Goal: Task Accomplishment & Management: Manage account settings

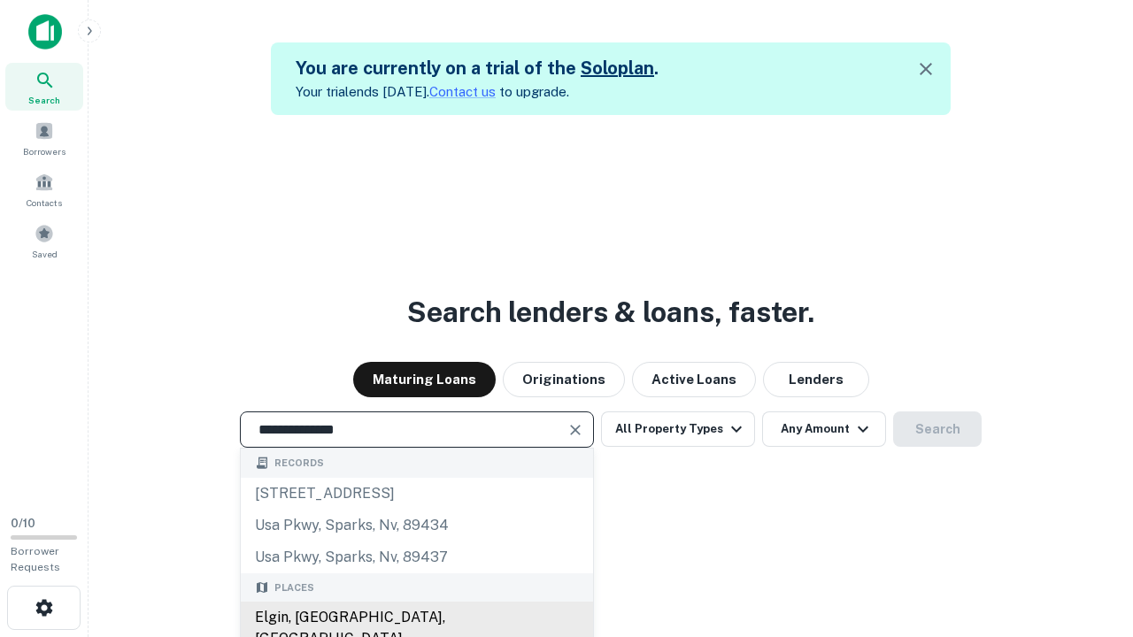
click at [416, 618] on div "Elgin, IL, USA" at bounding box center [417, 628] width 352 height 53
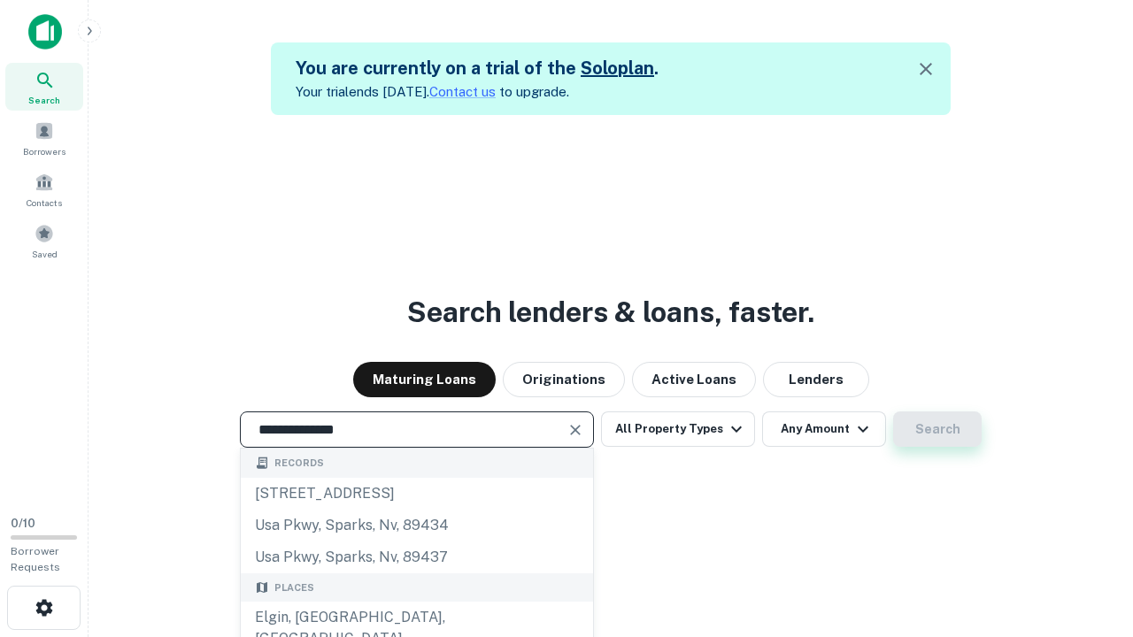
type input "**********"
click at [893, 412] on button "Search" at bounding box center [937, 429] width 89 height 35
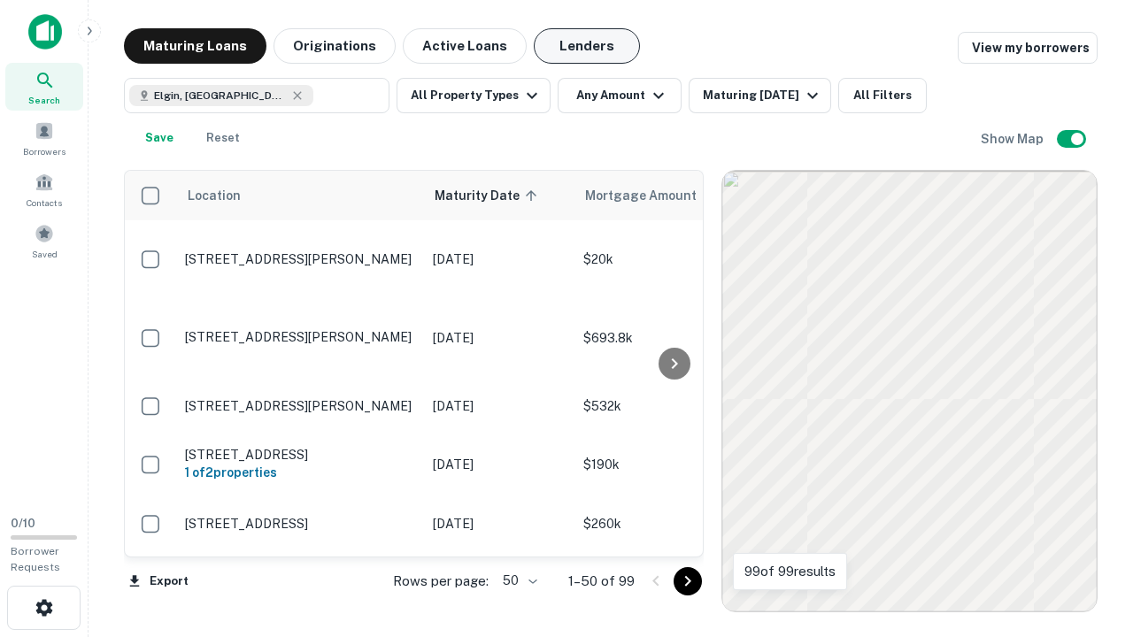
click at [587, 46] on button "Lenders" at bounding box center [587, 45] width 106 height 35
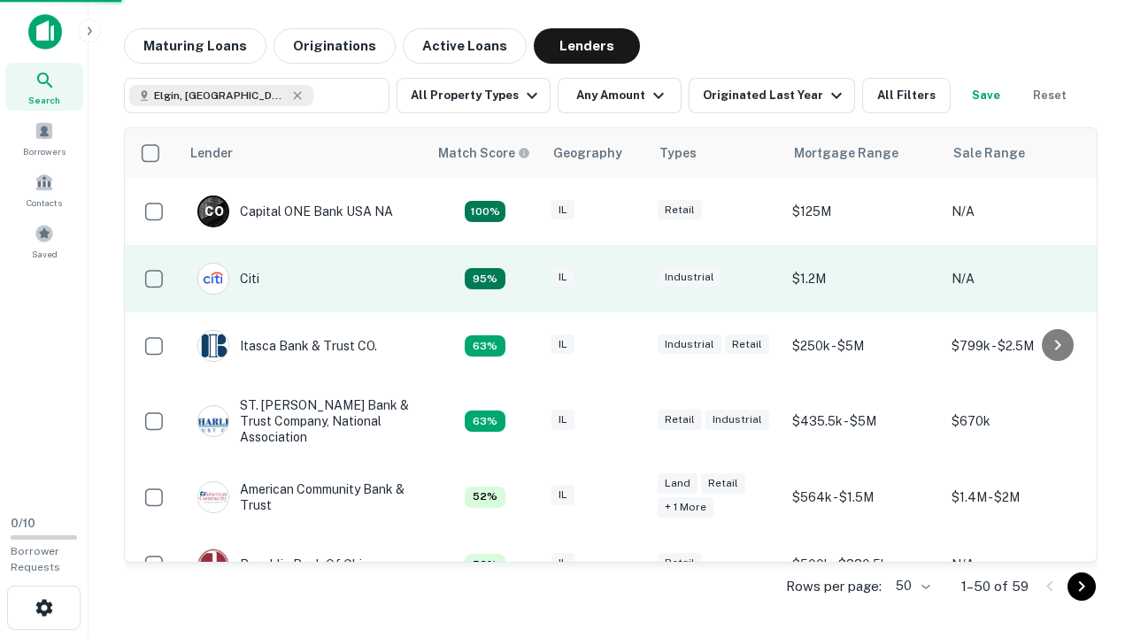
click at [629, 279] on div "IL" at bounding box center [596, 279] width 89 height 24
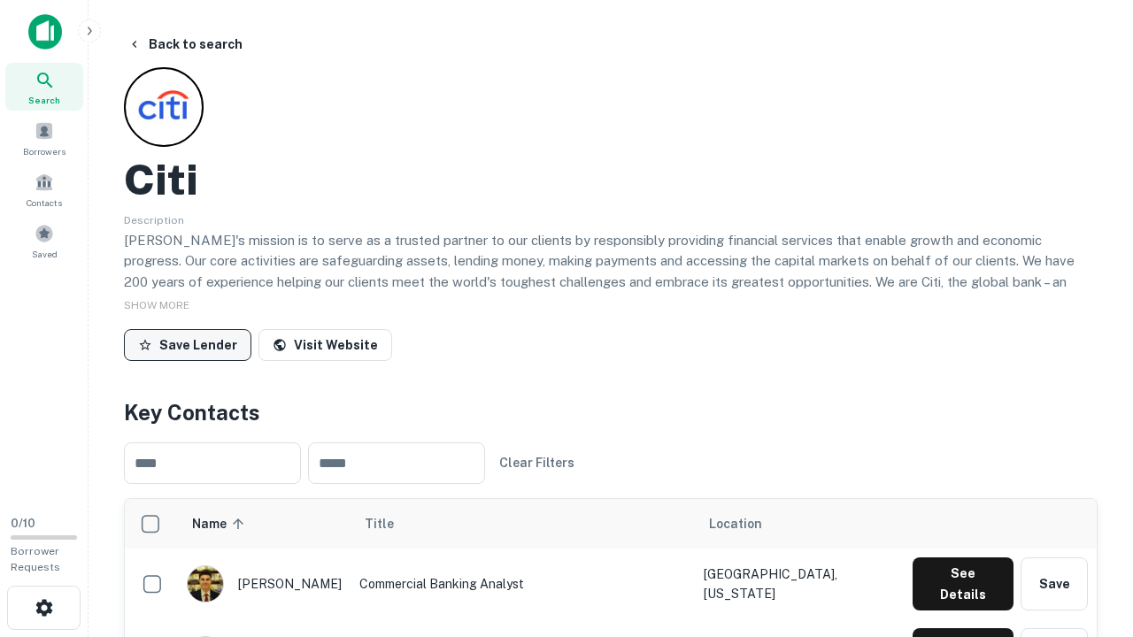
click at [188, 344] on button "Save Lender" at bounding box center [187, 345] width 127 height 32
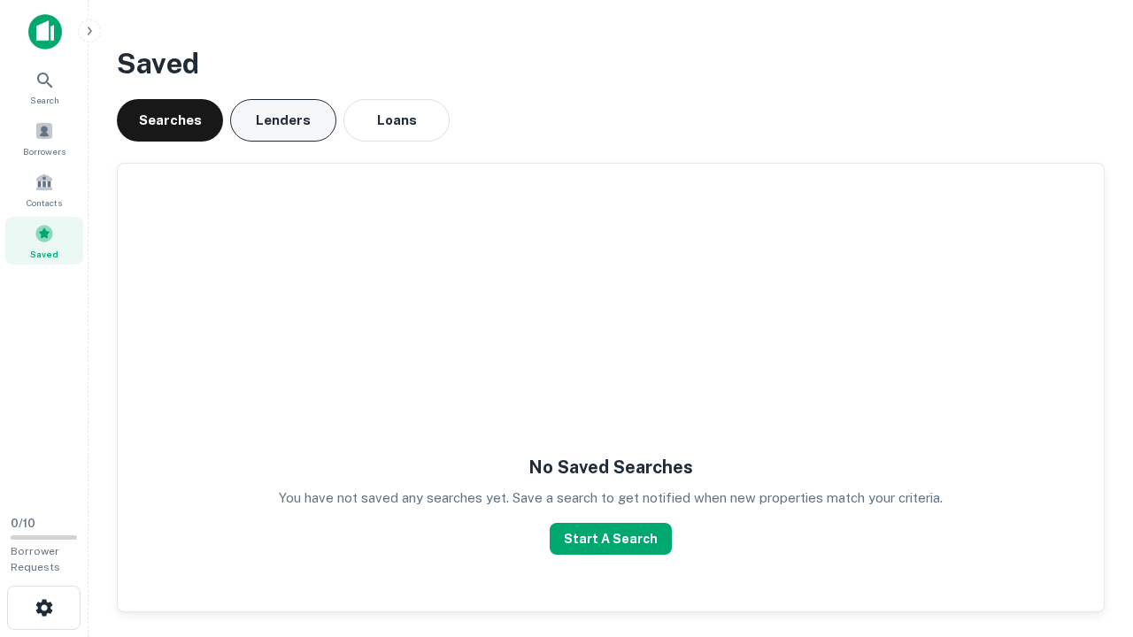
click at [283, 120] on button "Lenders" at bounding box center [283, 120] width 106 height 42
